Goal: Transaction & Acquisition: Purchase product/service

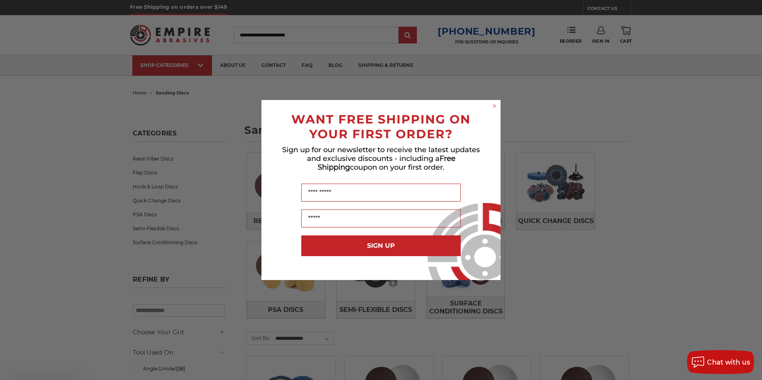
click at [493, 106] on circle "Close dialog" at bounding box center [495, 106] width 8 height 8
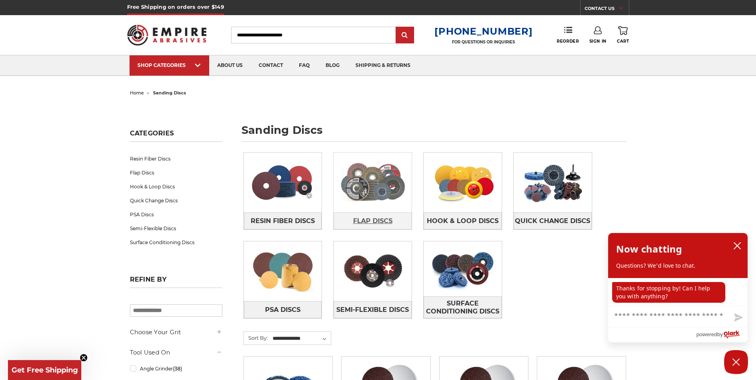
click at [367, 218] on span "Flap Discs" at bounding box center [372, 221] width 39 height 14
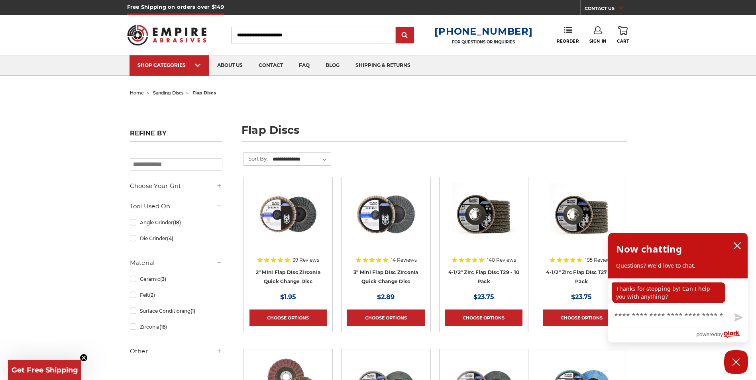
drag, startPoint x: 0, startPoint y: 0, endPoint x: 367, endPoint y: 218, distance: 426.5
click at [367, 218] on img at bounding box center [386, 215] width 64 height 64
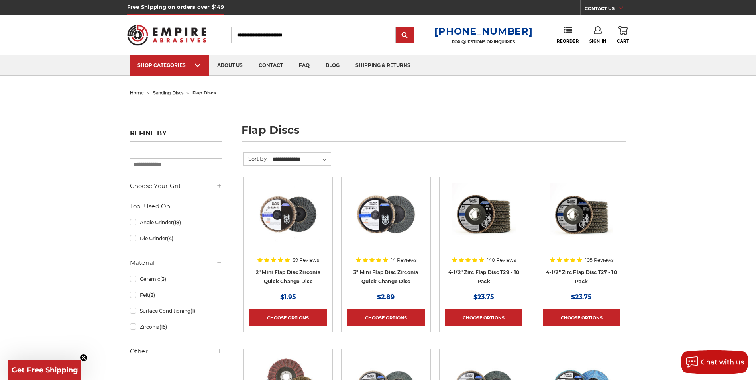
click at [133, 223] on link "Angle Grinder (18)" at bounding box center [176, 223] width 92 height 14
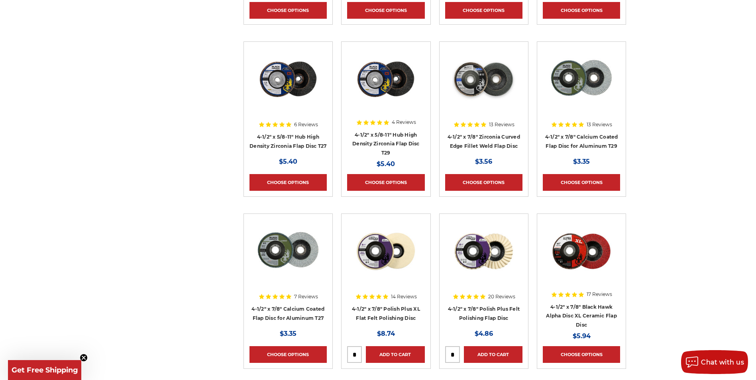
scroll to position [462, 0]
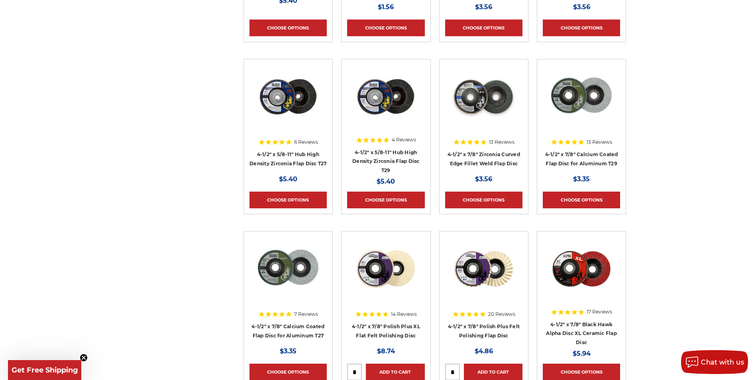
click at [133, 223] on div "Refine by Angle Grinder Clear all × Browse by Choose Your Grit, Grit & more Hid…" at bounding box center [377, 137] width 505 height 894
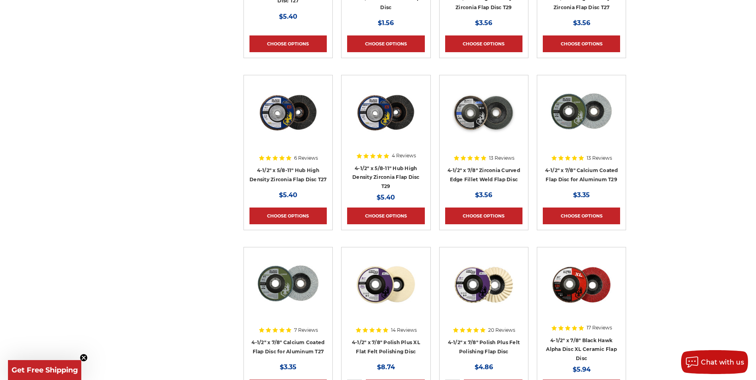
click at [133, 223] on div "Refine by Angle Grinder Clear all × Browse by Choose Your Grit, Grit & more Hid…" at bounding box center [377, 153] width 505 height 894
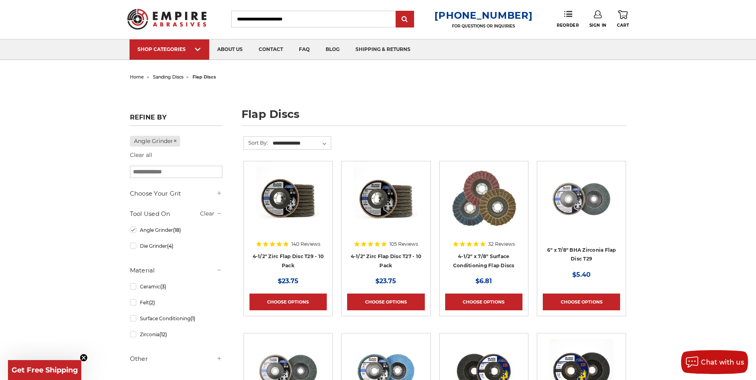
scroll to position [0, 0]
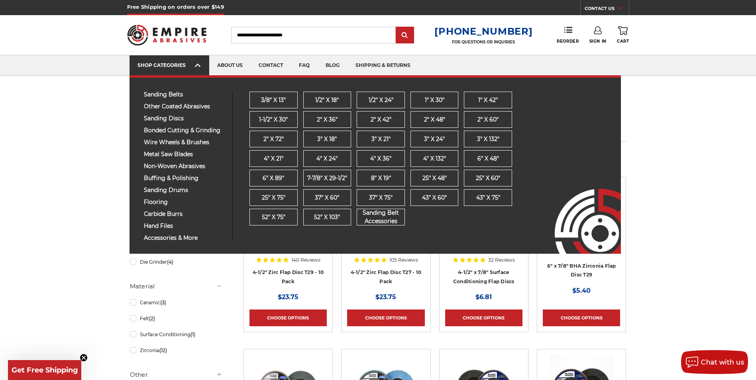
click at [165, 61] on link "SHOP CATEGORIES" at bounding box center [169, 65] width 80 height 20
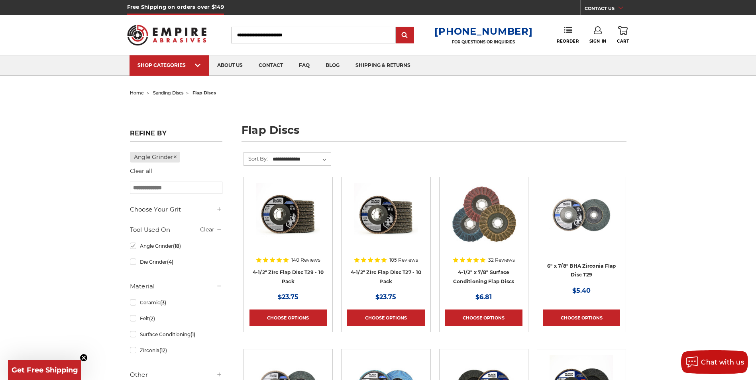
click at [174, 39] on img at bounding box center [167, 35] width 80 height 31
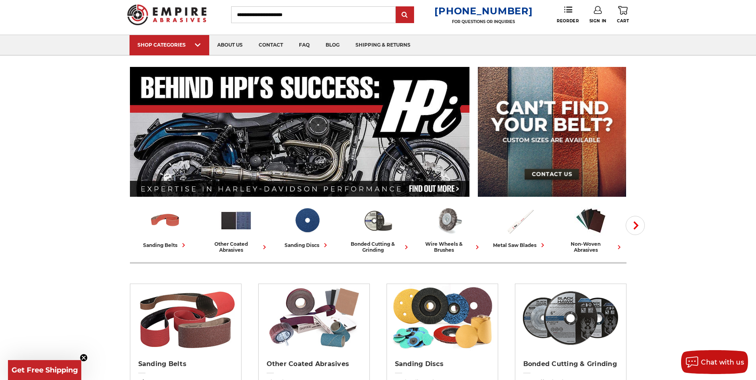
scroll to position [16, 0]
